Goal: Information Seeking & Learning: Understand process/instructions

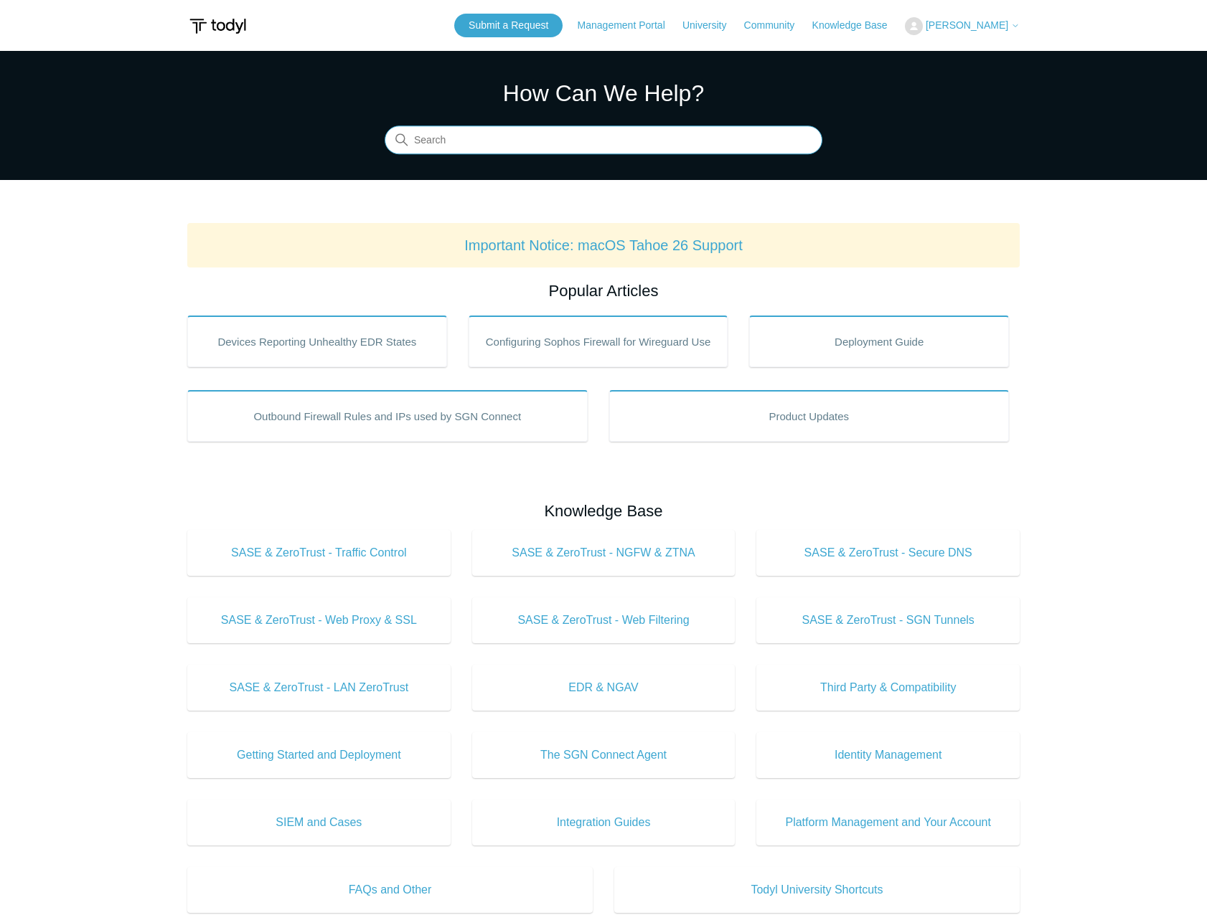
drag, startPoint x: 434, startPoint y: 133, endPoint x: 444, endPoint y: 131, distance: 10.4
click at [434, 134] on input "Search" at bounding box center [604, 140] width 438 height 29
type input "uninstall"
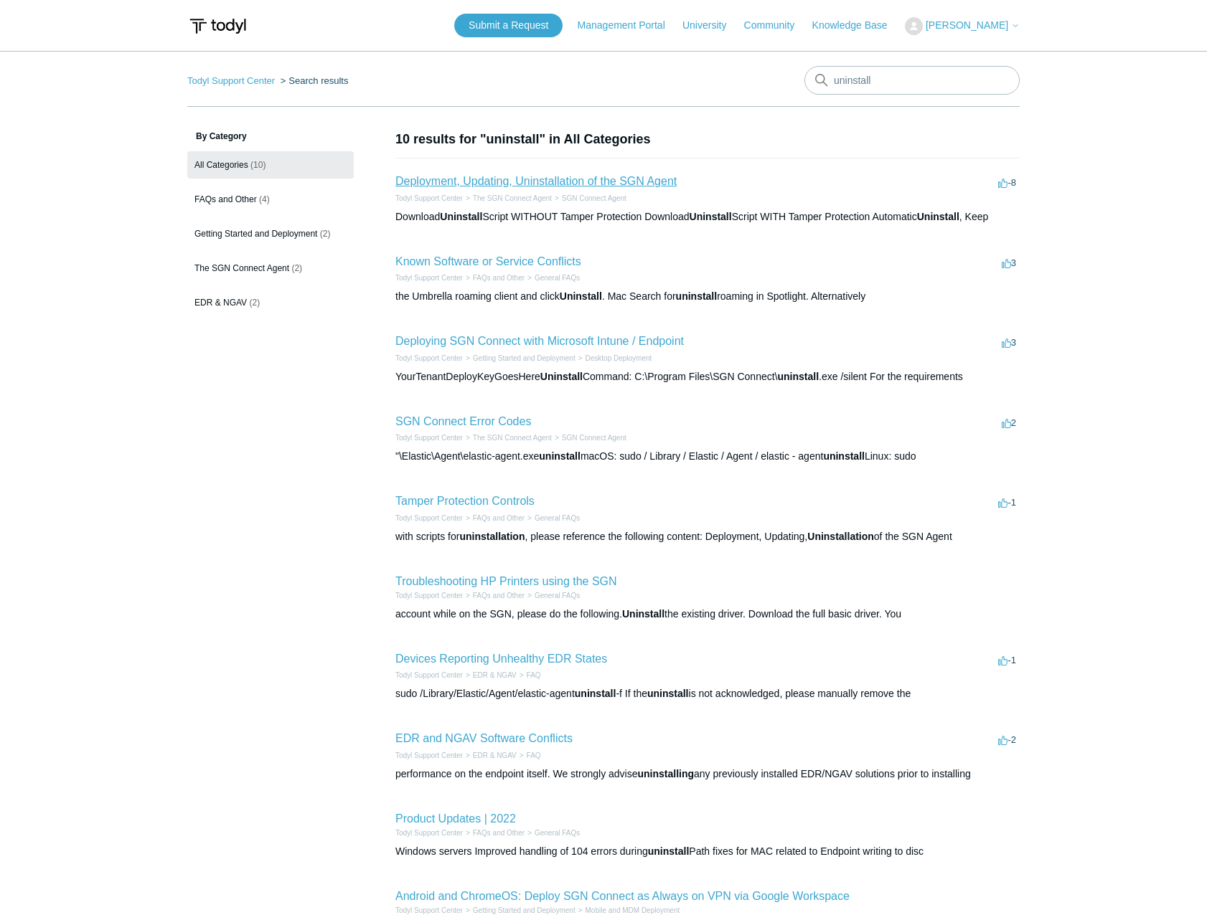
click at [589, 184] on link "Deployment, Updating, Uninstallation of the SGN Agent" at bounding box center [535, 181] width 281 height 12
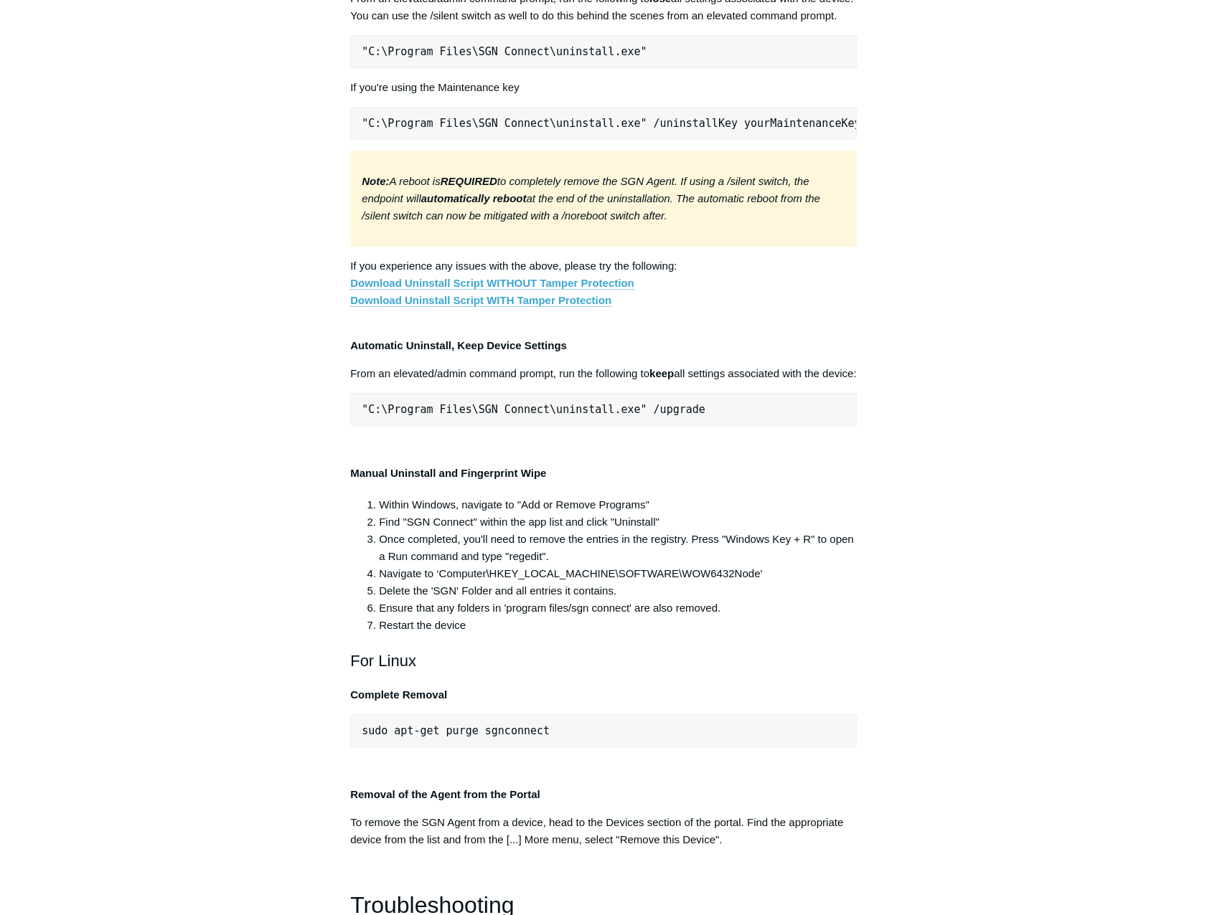
scroll to position [2511, 0]
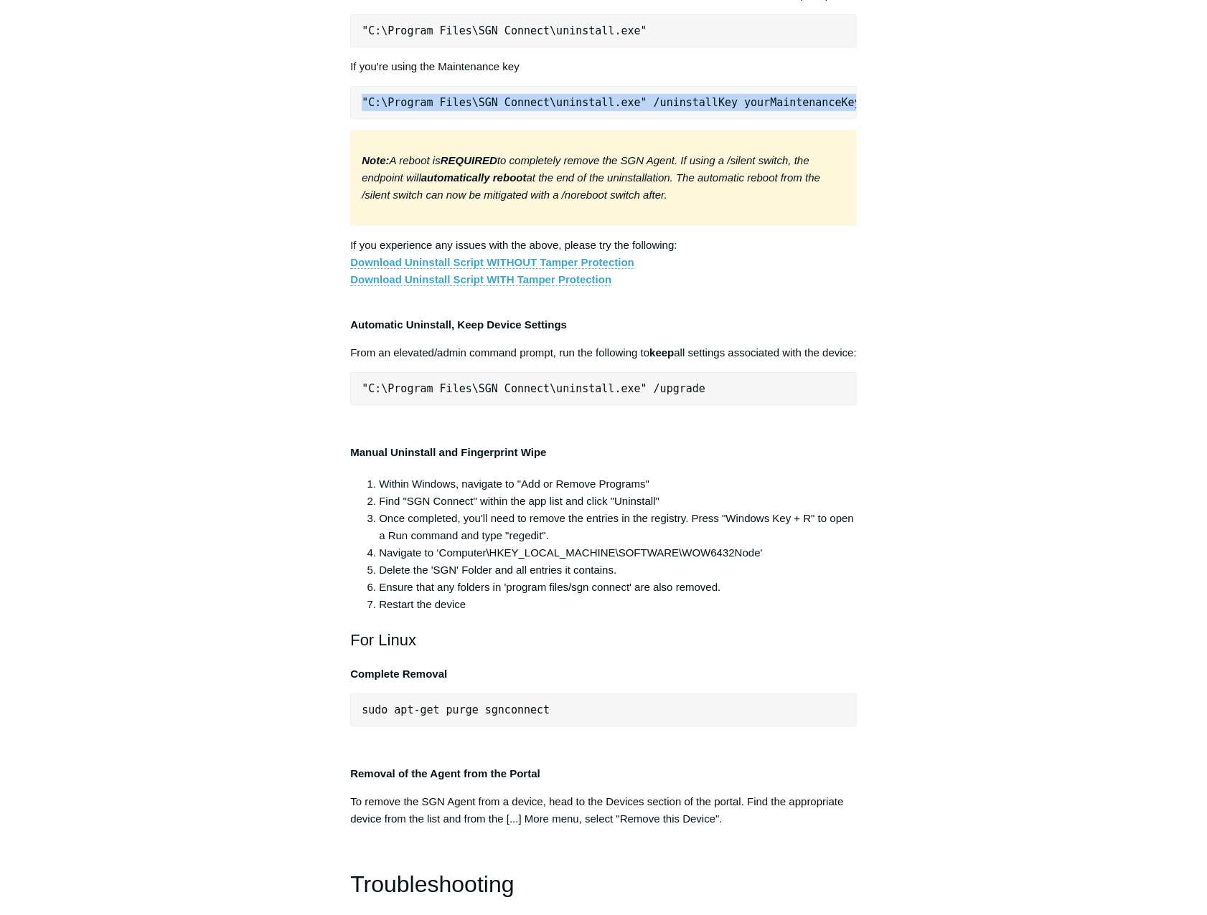
drag, startPoint x: 359, startPoint y: 656, endPoint x: 908, endPoint y: 651, distance: 548.9
copy pre ""C:\Program Files\SGN Connect\uninstall.exe" /uninstallKey yourMaintenanceKeyHe…"
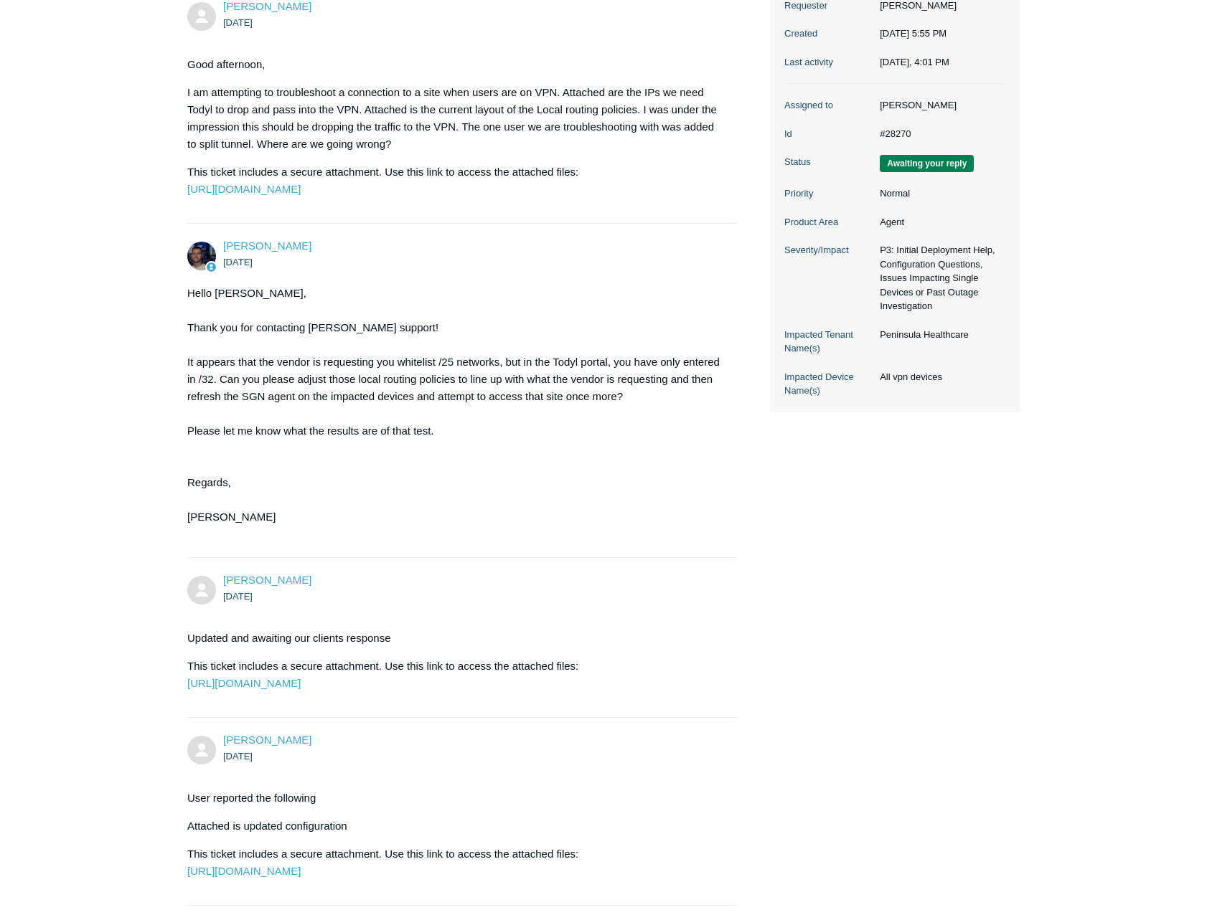
scroll to position [430, 0]
